Goal: Task Accomplishment & Management: Use online tool/utility

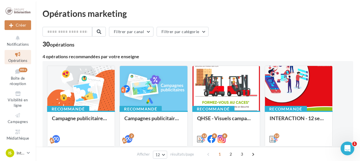
click at [119, 45] on div "30 opérations" at bounding box center [198, 44] width 311 height 7
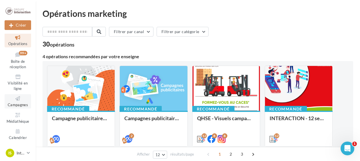
click at [15, 104] on span "Campagnes" at bounding box center [18, 104] width 20 height 5
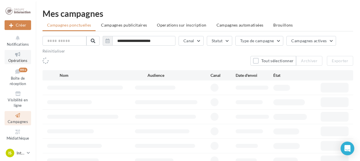
drag, startPoint x: 0, startPoint y: 0, endPoint x: 21, endPoint y: 53, distance: 57.2
click at [21, 53] on icon at bounding box center [17, 54] width 23 height 7
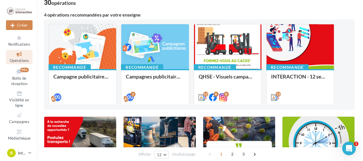
scroll to position [43, 0]
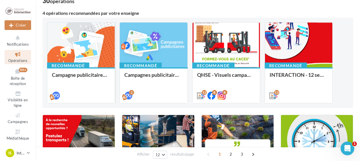
click at [83, 54] on div at bounding box center [80, 45] width 67 height 45
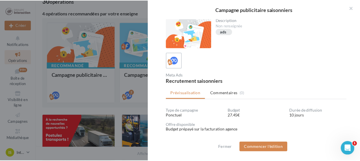
scroll to position [0, 0]
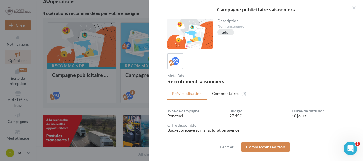
drag, startPoint x: 325, startPoint y: 55, endPoint x: 263, endPoint y: 124, distance: 93.0
click at [263, 124] on div "Description Non renseignée ads Meta Ads Recrutement saisonniers Prévisualisatio…" at bounding box center [258, 81] width 219 height 124
click at [289, 11] on div "Campagne publicitaire saisonniers" at bounding box center [256, 9] width 196 height 5
click at [354, 8] on button "button" at bounding box center [351, 8] width 23 height 17
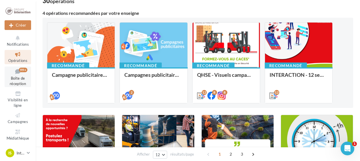
scroll to position [17, 0]
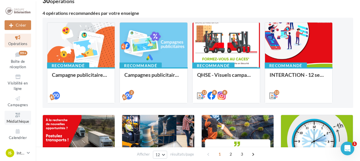
click at [22, 121] on span "Médiathèque" at bounding box center [18, 121] width 23 height 5
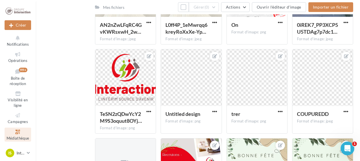
scroll to position [297, 0]
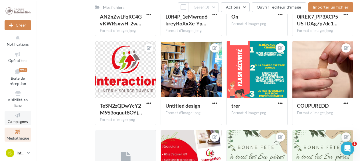
click at [17, 118] on icon at bounding box center [17, 115] width 23 height 7
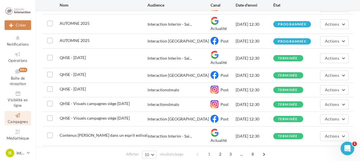
scroll to position [81, 0]
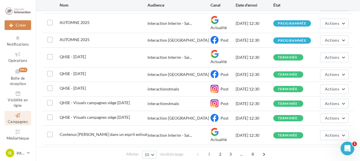
click at [83, 71] on span "QHSE - [DATE]" at bounding box center [73, 73] width 26 height 5
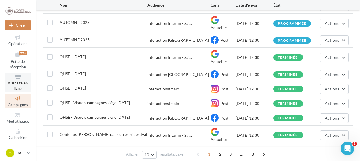
scroll to position [0, 0]
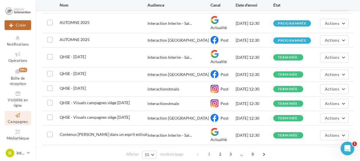
click at [16, 25] on button "Créer" at bounding box center [18, 25] width 27 height 10
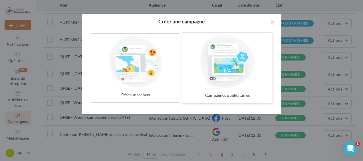
click at [245, 76] on div at bounding box center [228, 61] width 86 height 53
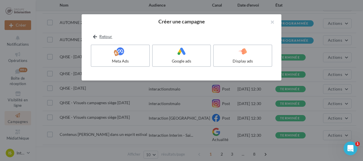
click at [94, 37] on icon at bounding box center [95, 37] width 4 height 0
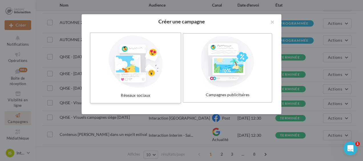
click at [148, 68] on div at bounding box center [136, 61] width 86 height 53
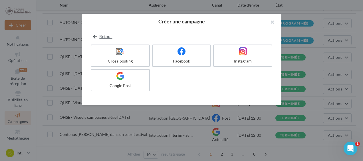
click at [99, 37] on button "Retour" at bounding box center [103, 36] width 24 height 7
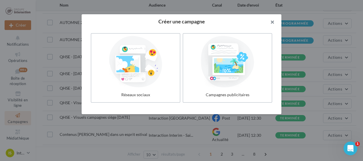
click at [271, 21] on button "button" at bounding box center [270, 22] width 23 height 17
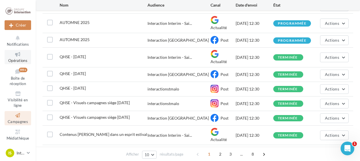
click at [18, 56] on icon at bounding box center [17, 54] width 23 height 7
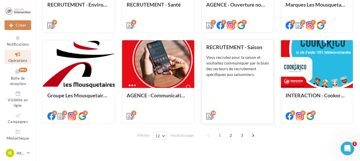
scroll to position [311, 0]
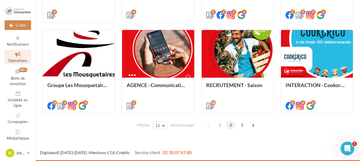
click at [231, 125] on span "2" at bounding box center [230, 124] width 9 height 9
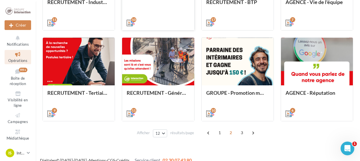
scroll to position [306, 0]
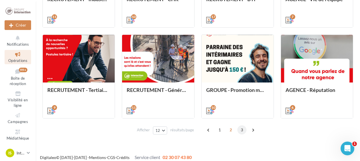
click at [242, 132] on span "3" at bounding box center [242, 129] width 9 height 9
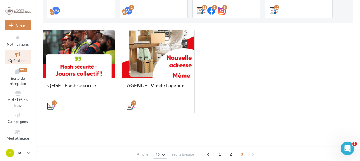
scroll to position [0, 0]
